Goal: Connect with others: Connect with others

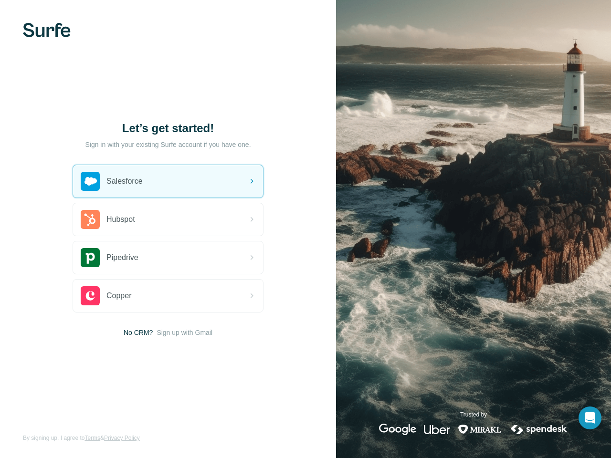
click at [306, 229] on div "Let’s get started! Sign in with your existing Surfe account if you have one. Sa…" at bounding box center [168, 229] width 336 height 458
click at [47, 30] on img at bounding box center [47, 30] width 48 height 14
click at [168, 181] on div "Salesforce" at bounding box center [168, 181] width 190 height 32
click at [168, 220] on div "Hubspot" at bounding box center [168, 219] width 190 height 32
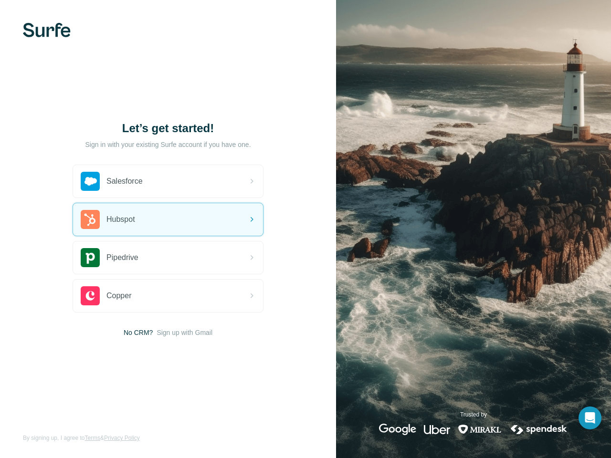
click at [168, 258] on div "Pipedrive" at bounding box center [168, 258] width 190 height 32
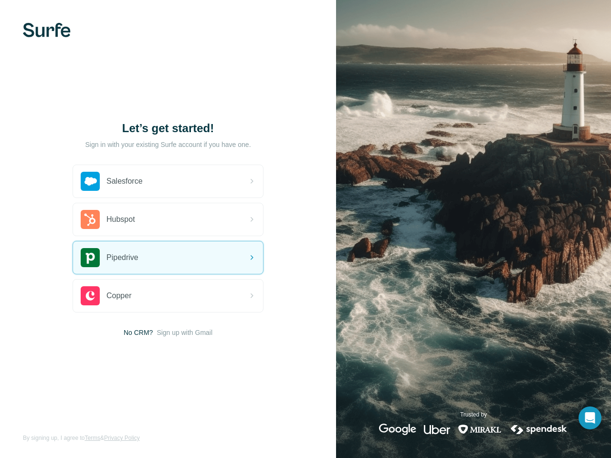
click at [168, 296] on div "Copper" at bounding box center [168, 296] width 190 height 32
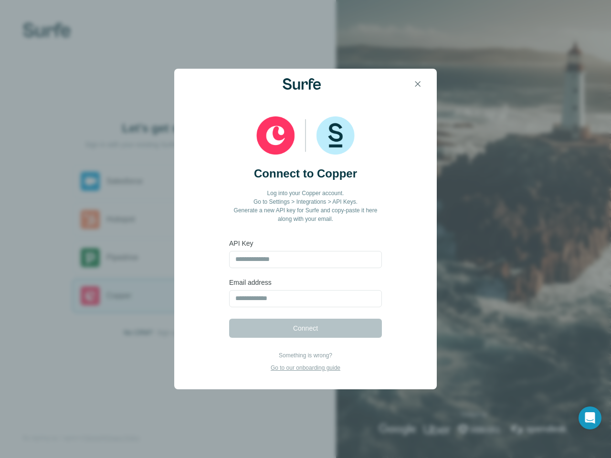
click at [184, 333] on div "Connect to Copper Log into your Copper account. Go to Settings > Integrations >…" at bounding box center [305, 235] width 263 height 273
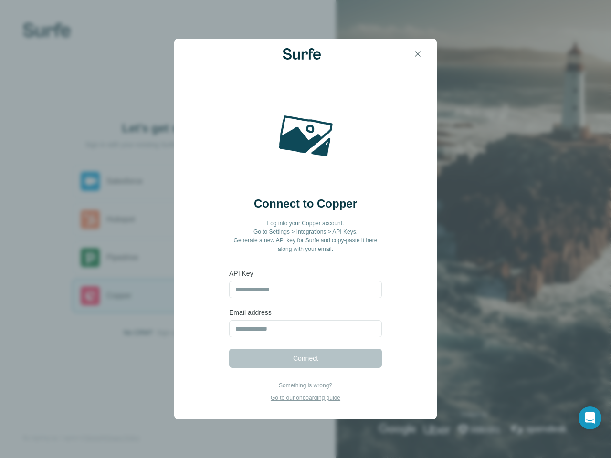
click at [590, 418] on icon "Open Intercom Messenger" at bounding box center [590, 418] width 10 height 11
